Goal: Task Accomplishment & Management: Manage account settings

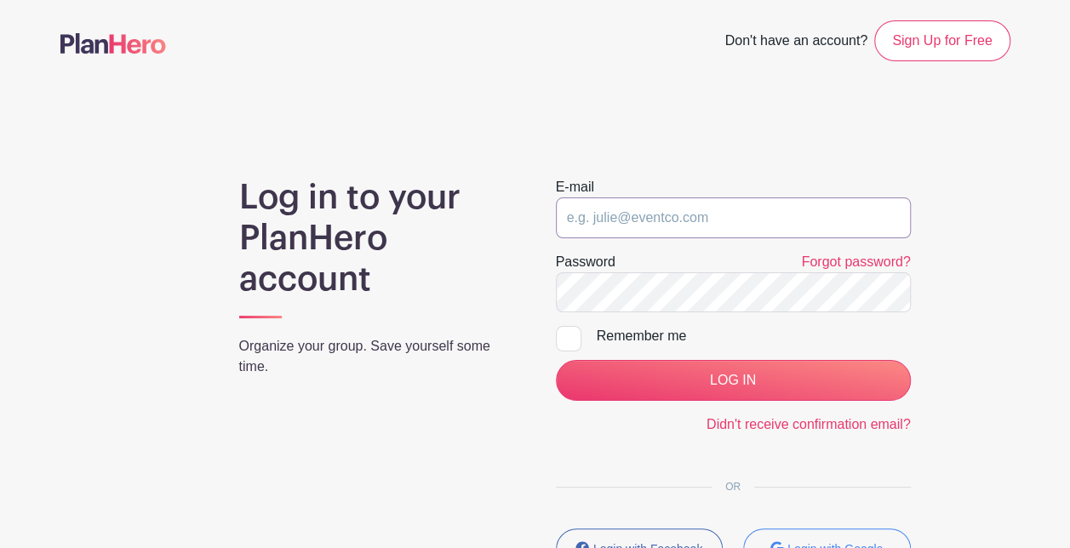
type input "[EMAIL_ADDRESS][DOMAIN_NAME]"
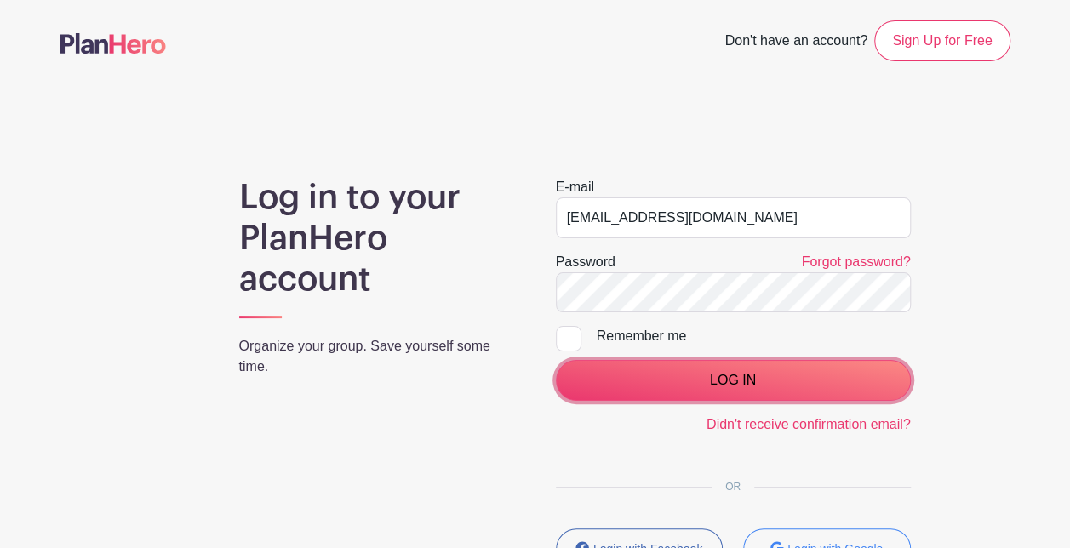
click at [613, 386] on input "LOG IN" at bounding box center [733, 380] width 355 height 41
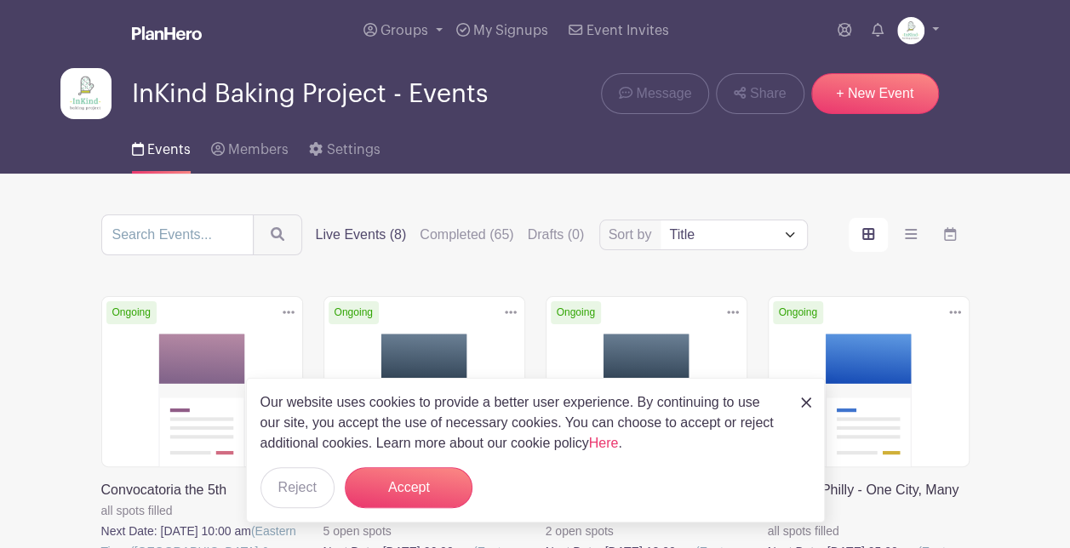
click at [802, 411] on link at bounding box center [806, 401] width 10 height 20
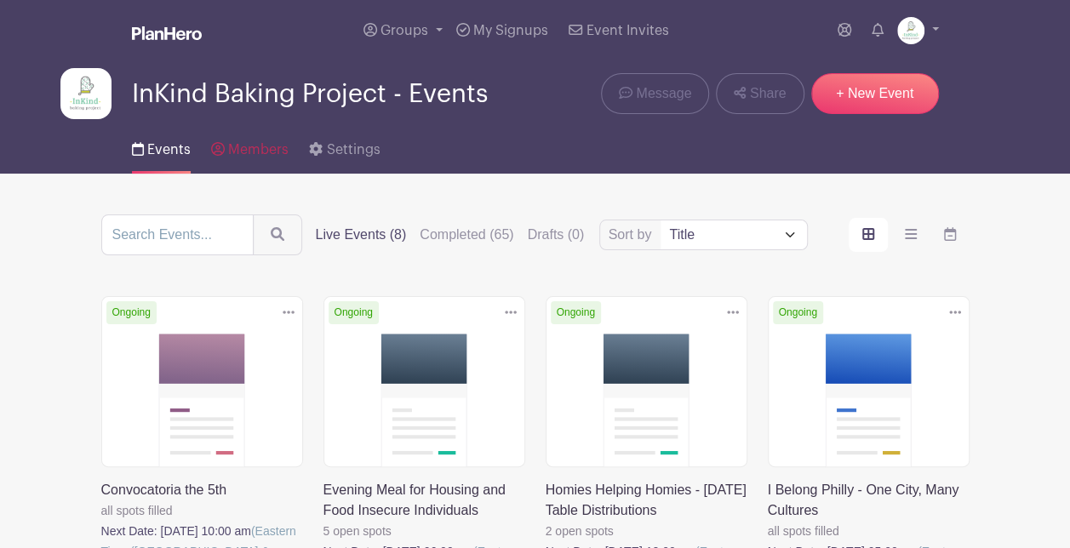
click at [271, 157] on link "Members" at bounding box center [249, 146] width 77 height 54
click at [228, 157] on link "Members" at bounding box center [249, 146] width 77 height 54
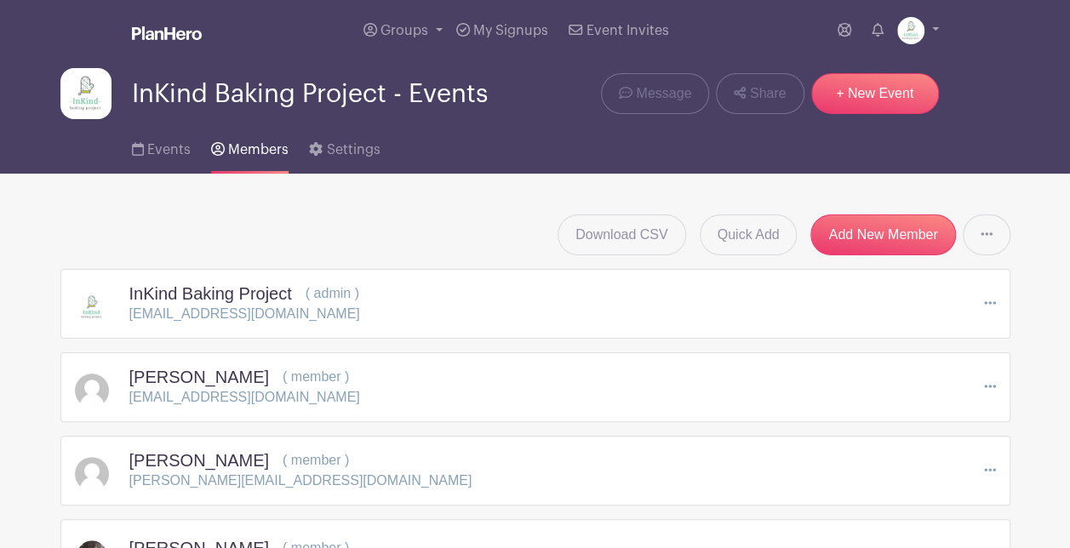
click at [997, 238] on link at bounding box center [987, 234] width 48 height 41
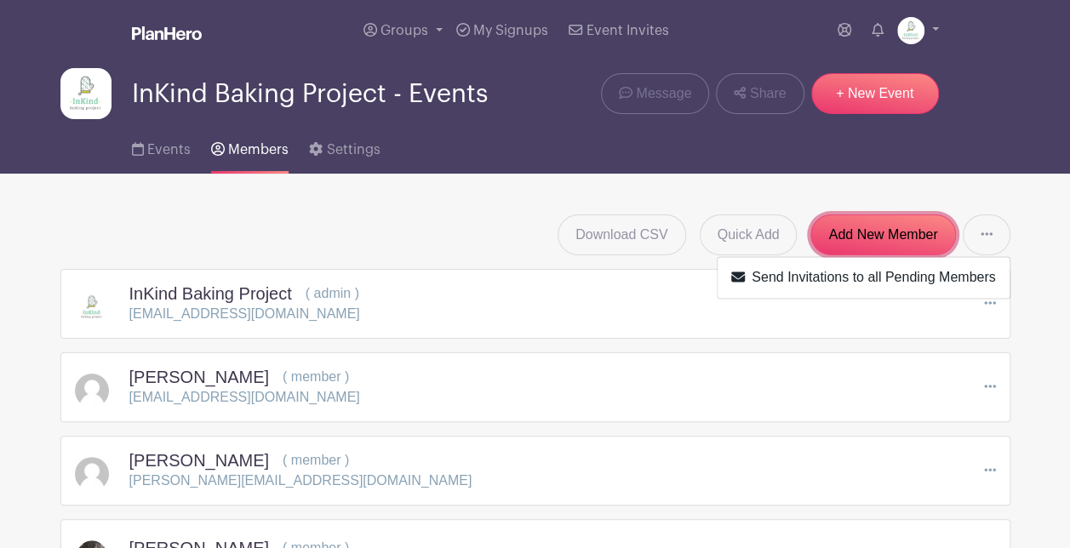
click at [888, 247] on link "Add New Member" at bounding box center [882, 234] width 145 height 41
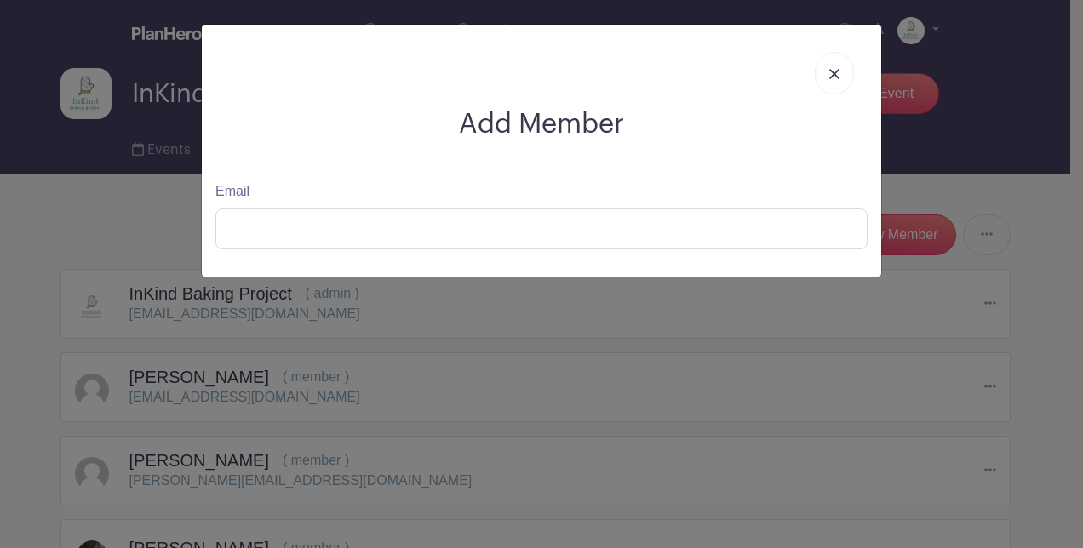
click at [820, 71] on link at bounding box center [833, 73] width 39 height 43
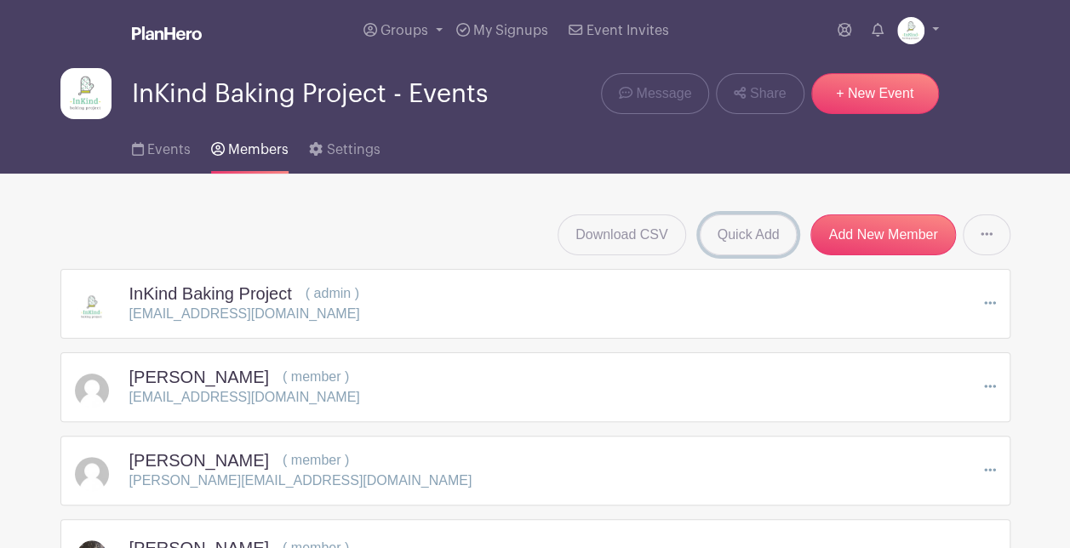
click at [763, 237] on link "Quick Add" at bounding box center [749, 234] width 98 height 41
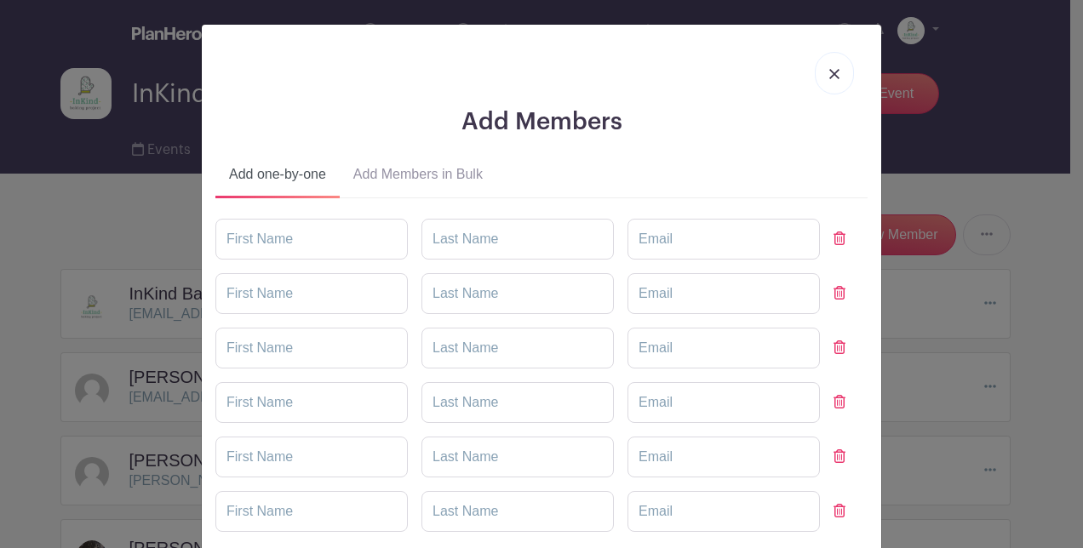
click at [403, 176] on button "Add Members in Bulk" at bounding box center [418, 177] width 157 height 41
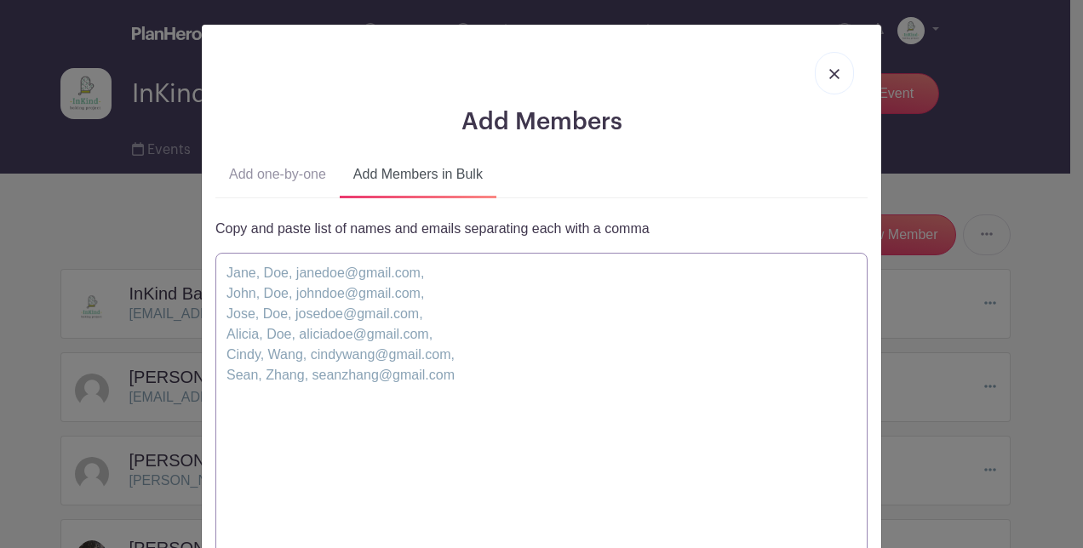
click at [429, 281] on textarea at bounding box center [541, 416] width 652 height 327
paste textarea "Diana , Sabater, chef.diana.sabater@gmail.com, Monique , Mitchell, mgmitchell76…"
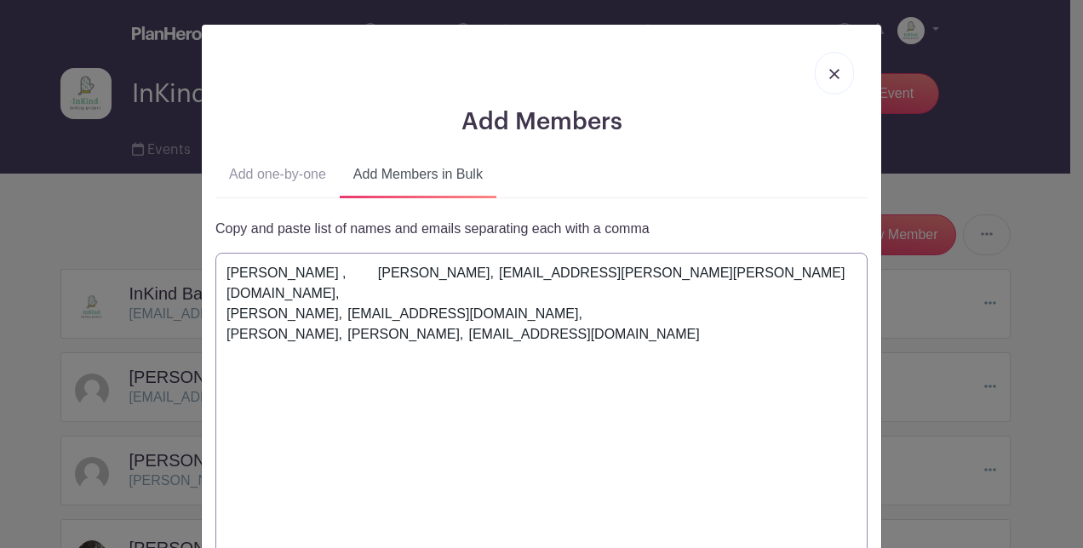
scroll to position [211, 0]
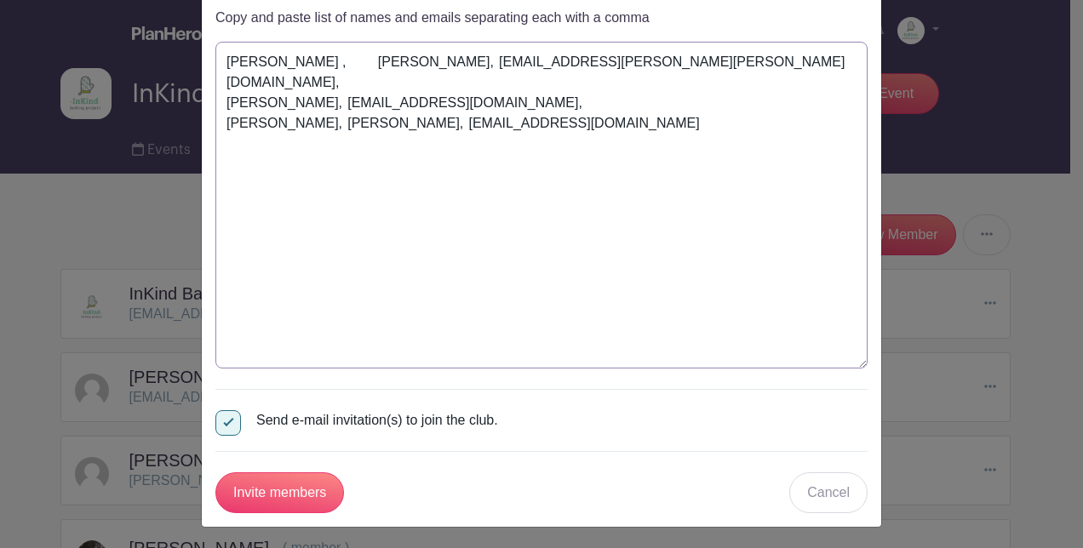
type textarea "Diana , Sabater, chef.diana.sabater@gmail.com, Monique , Mitchell, mgmitchell76…"
click at [306, 484] on input "Invite members" at bounding box center [279, 492] width 129 height 41
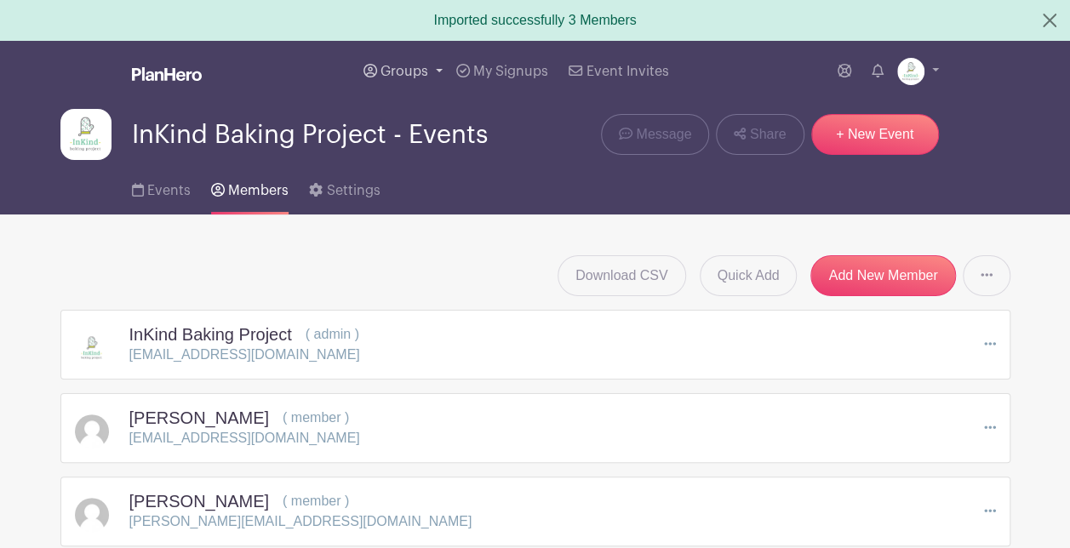
click at [436, 72] on link "Groups" at bounding box center [403, 71] width 93 height 61
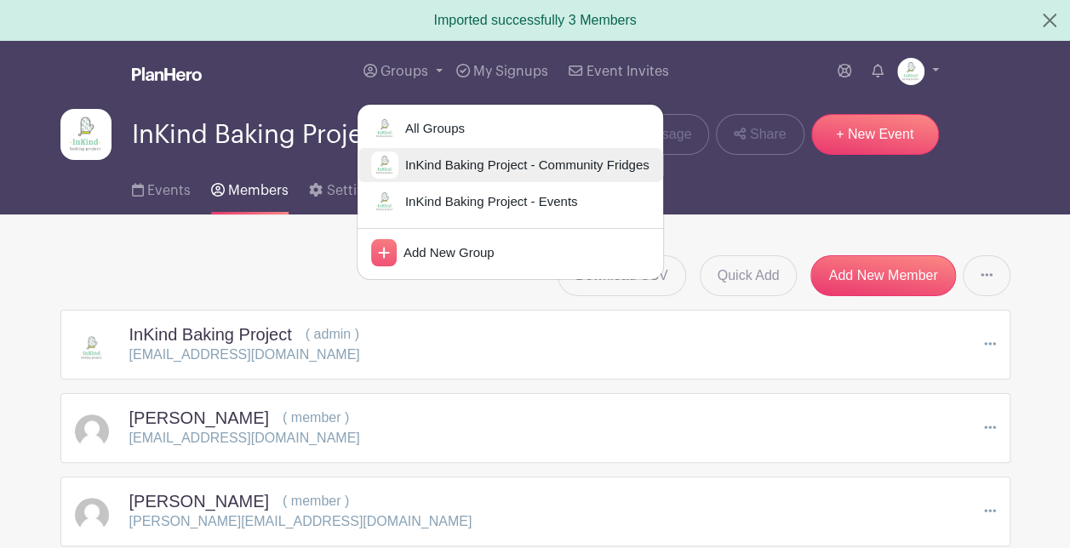
click at [436, 164] on span "InKind Baking Project - Community Fridges" at bounding box center [523, 166] width 251 height 20
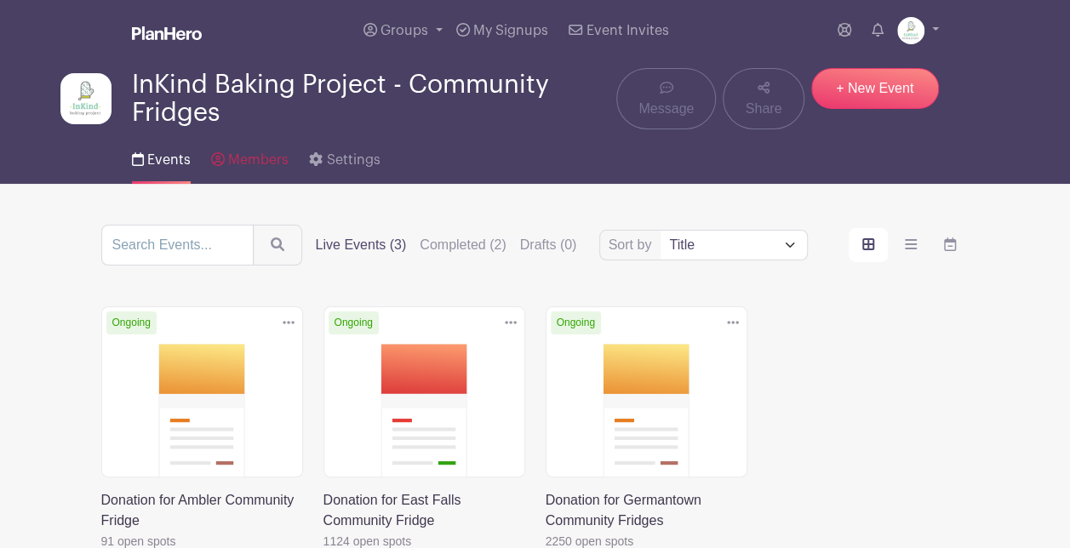
click at [276, 163] on span "Members" at bounding box center [258, 160] width 60 height 14
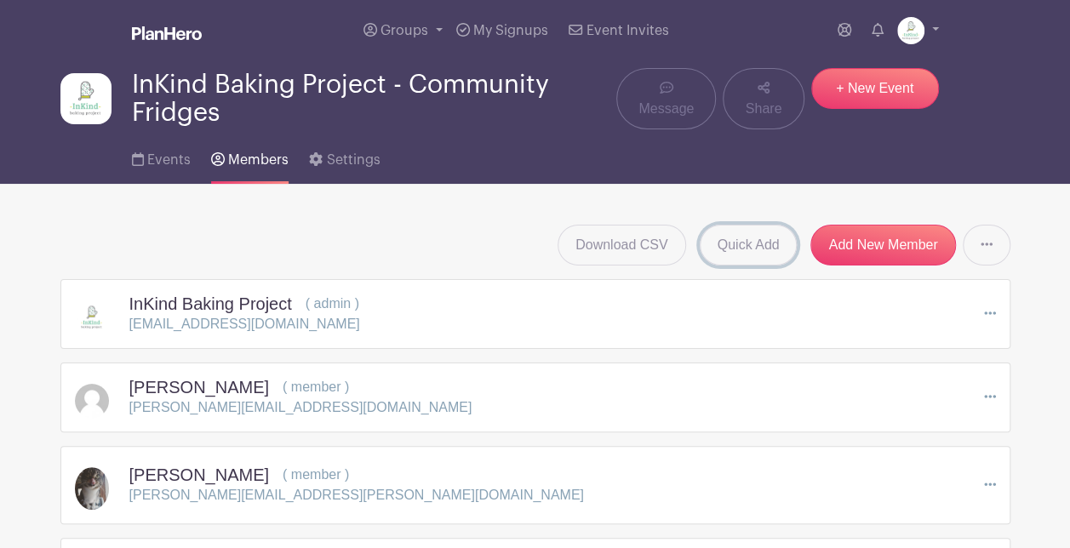
click at [769, 254] on link "Quick Add" at bounding box center [749, 245] width 98 height 41
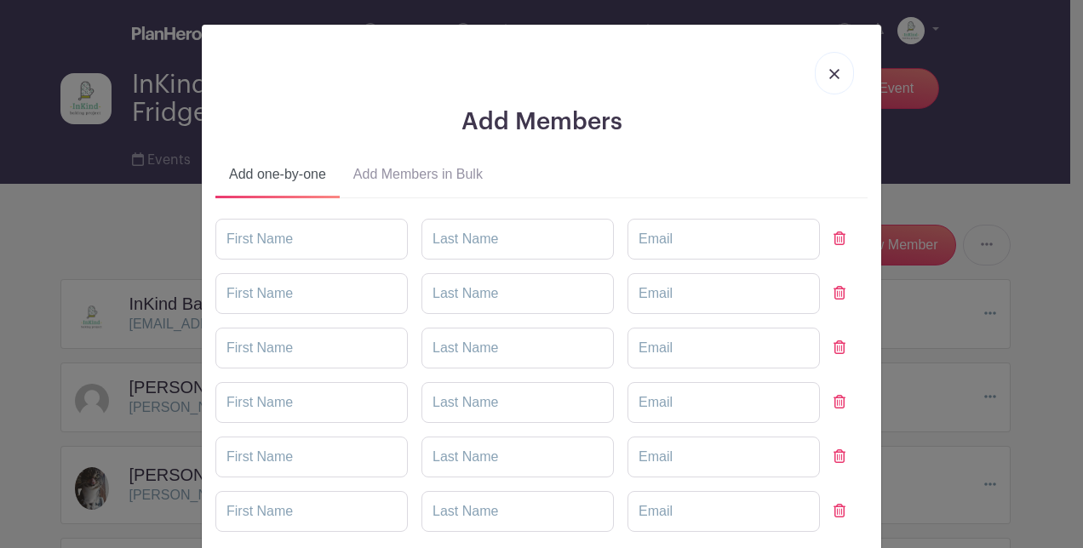
click at [419, 172] on button "Add Members in Bulk" at bounding box center [418, 177] width 157 height 41
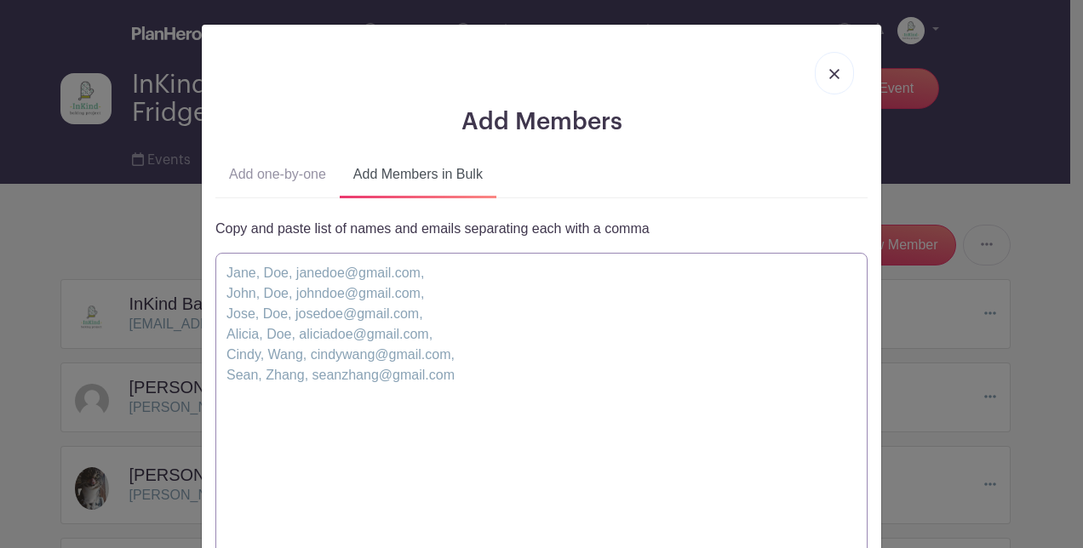
click at [448, 314] on textarea at bounding box center [541, 416] width 652 height 327
paste textarea "Diana , Sabater, chef.diana.sabater@gmail.com, Monique , Mitchell, mgmitchell76…"
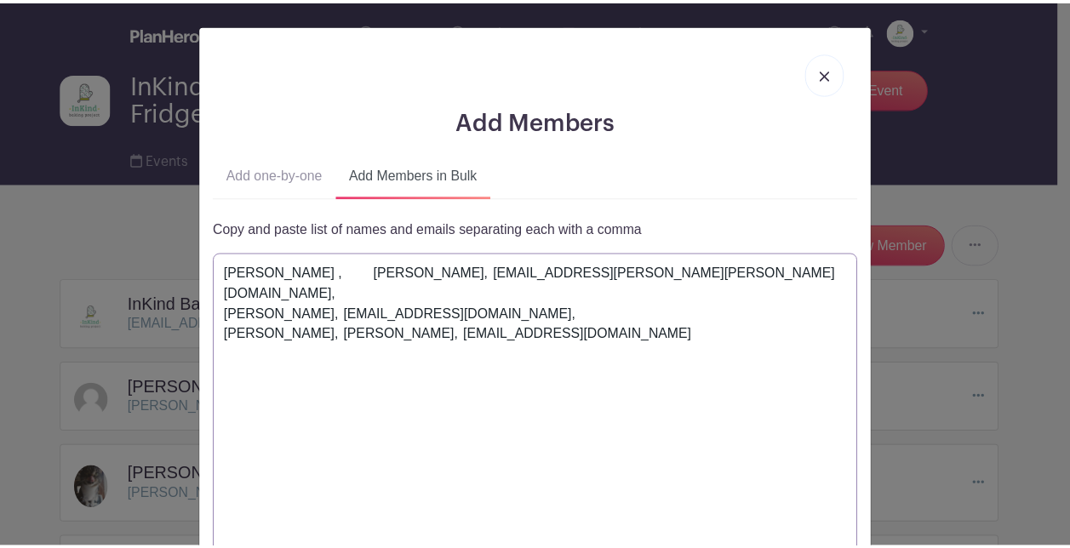
scroll to position [211, 0]
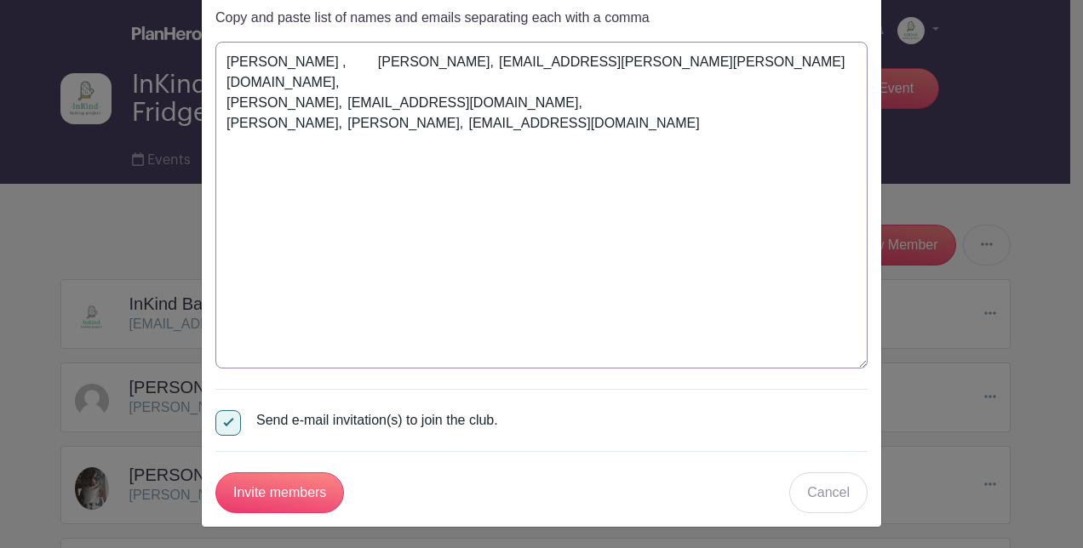
type textarea "Diana , Sabater, chef.diana.sabater@gmail.com, Monique , Mitchell, mgmitchell76…"
click at [273, 493] on input "Invite members" at bounding box center [279, 492] width 129 height 41
